Goal: Check status

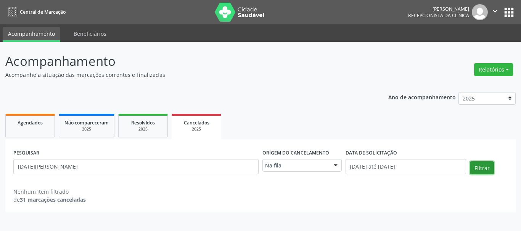
click at [488, 168] on button "Filtrar" at bounding box center [481, 168] width 24 height 13
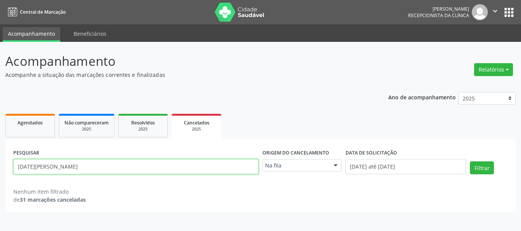
click at [79, 168] on input "[DATE][PERSON_NAME]" at bounding box center [135, 166] width 245 height 15
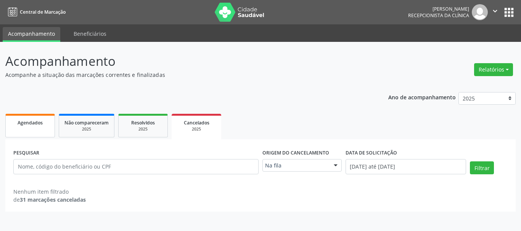
click at [30, 120] on span "Agendados" at bounding box center [30, 123] width 25 height 6
select select "8"
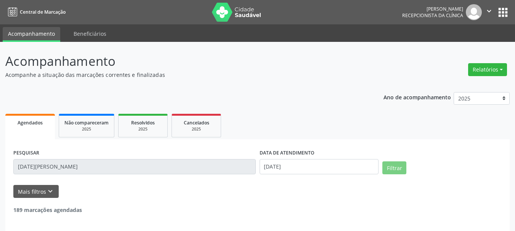
scroll to position [4, 0]
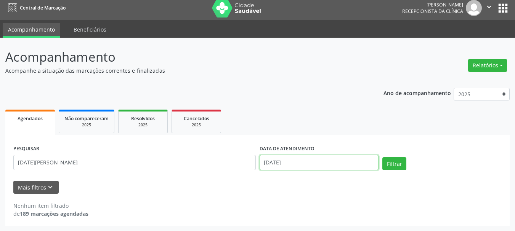
click at [304, 160] on input "[DATE]" at bounding box center [319, 162] width 119 height 15
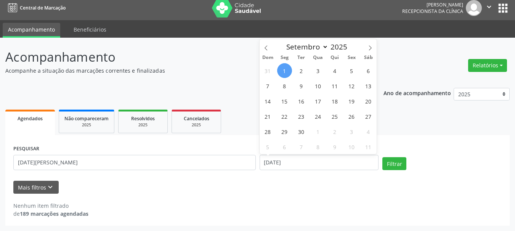
click at [283, 71] on span "1" at bounding box center [284, 70] width 15 height 15
type input "[DATE]"
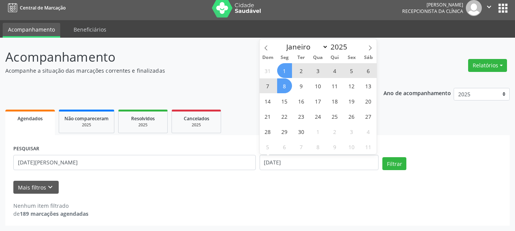
click at [287, 87] on span "8" at bounding box center [284, 86] width 15 height 15
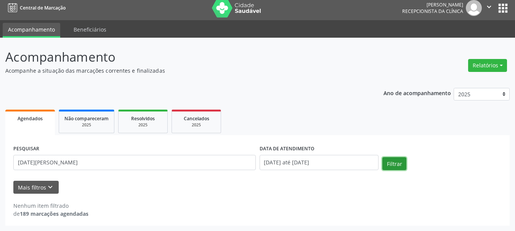
click at [393, 160] on button "Filtrar" at bounding box center [394, 163] width 24 height 13
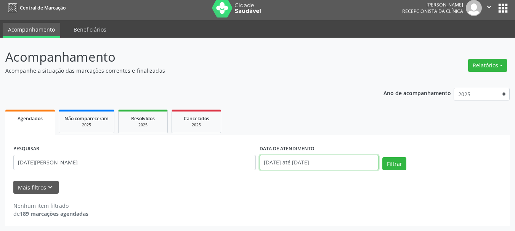
click at [363, 165] on input "[DATE] até [DATE]" at bounding box center [319, 162] width 119 height 15
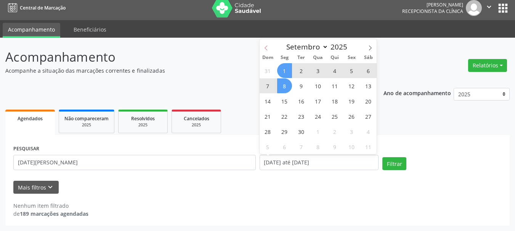
click at [265, 48] on icon at bounding box center [265, 47] width 5 height 5
select select "7"
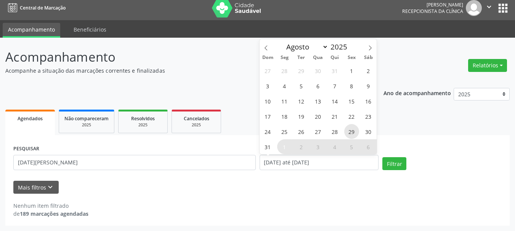
click at [345, 130] on span "29" at bounding box center [351, 131] width 15 height 15
type input "[DATE]"
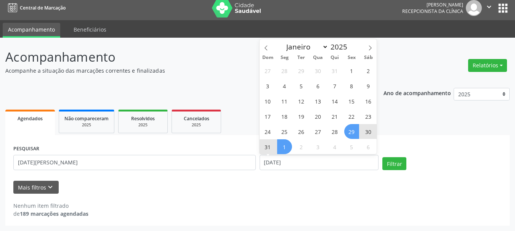
click at [287, 147] on span "1" at bounding box center [284, 146] width 15 height 15
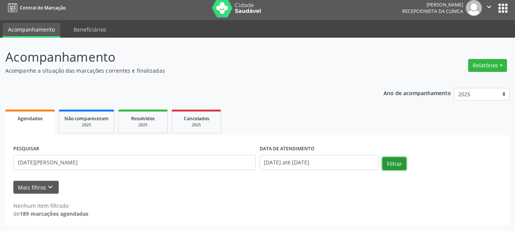
click at [393, 163] on button "Filtrar" at bounding box center [394, 163] width 24 height 13
